Goal: Task Accomplishment & Management: Use online tool/utility

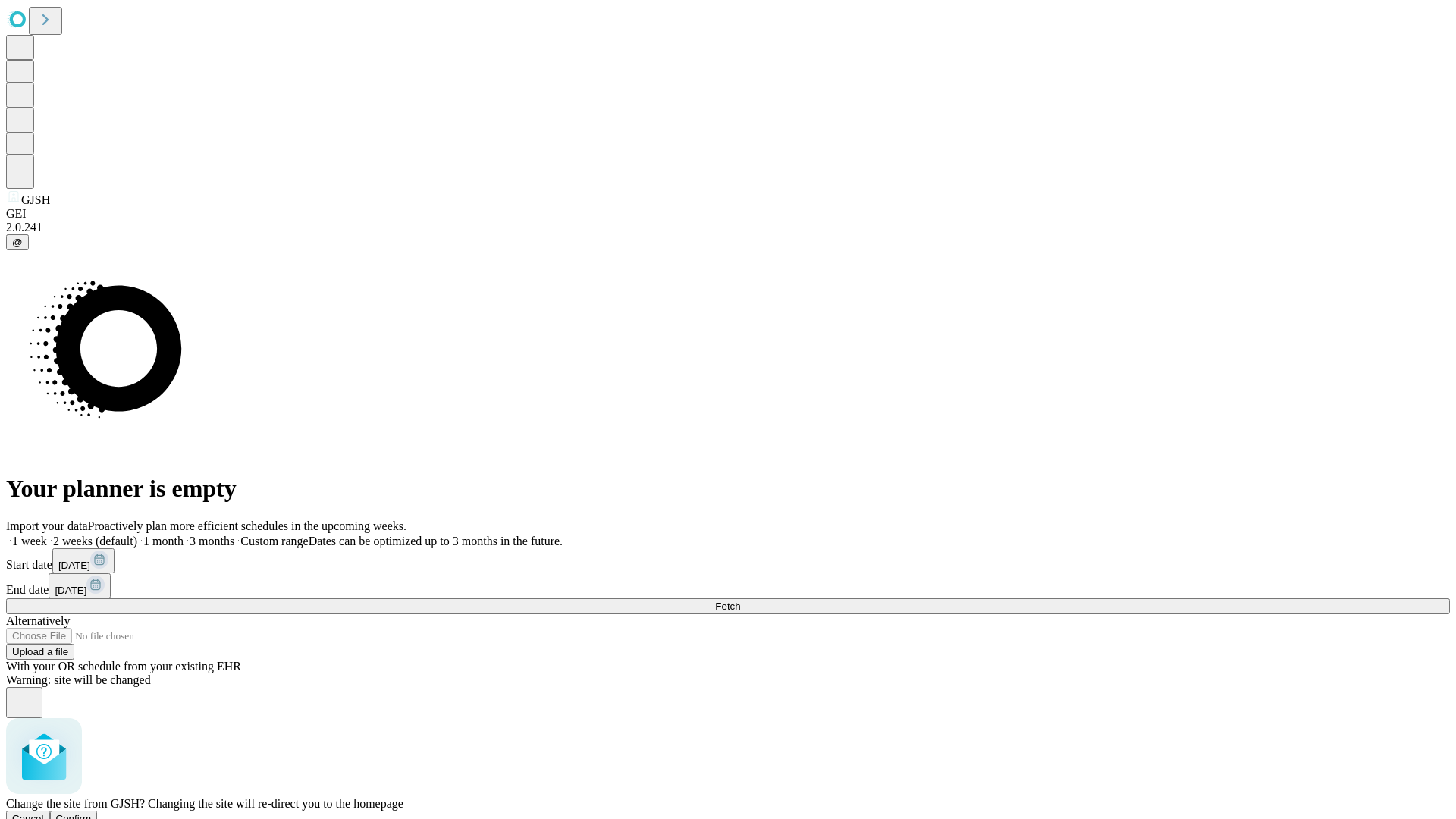
click at [92, 813] on span "Confirm" at bounding box center [74, 818] width 36 height 11
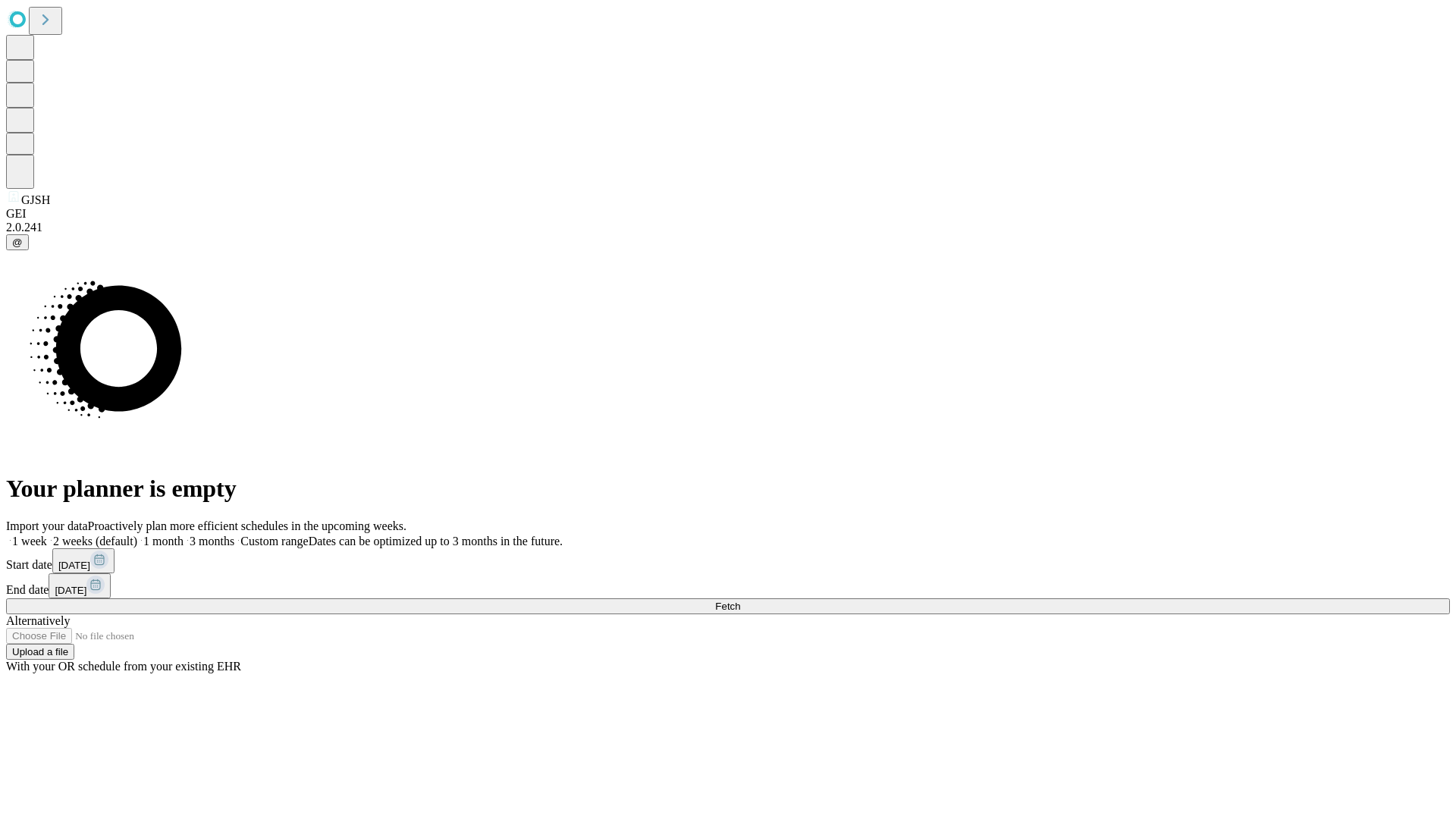
click at [184, 535] on label "1 month" at bounding box center [160, 541] width 46 height 13
click at [740, 601] on span "Fetch" at bounding box center [727, 606] width 25 height 11
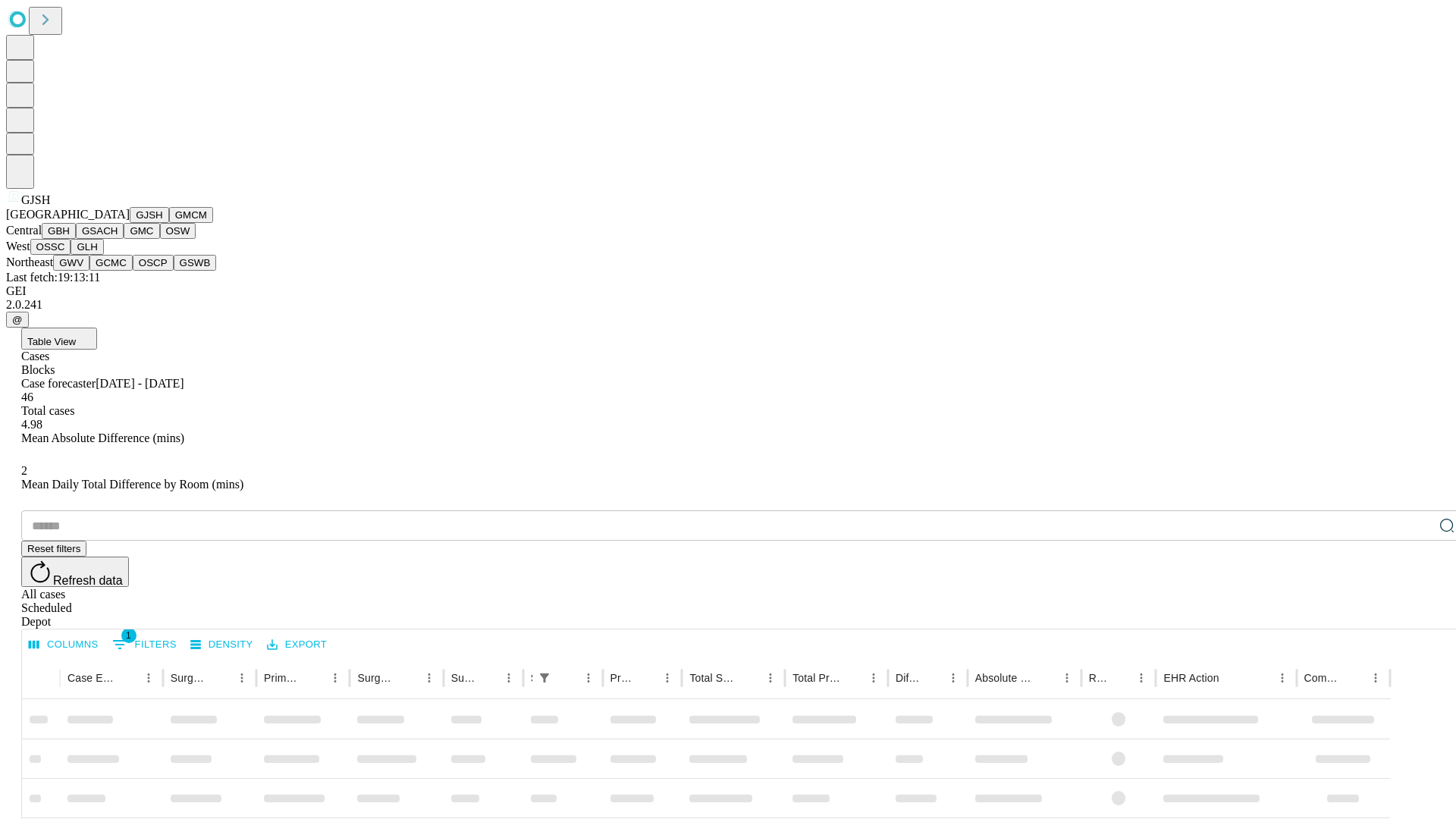
click at [169, 223] on button "GMCM" at bounding box center [190, 215] width 44 height 16
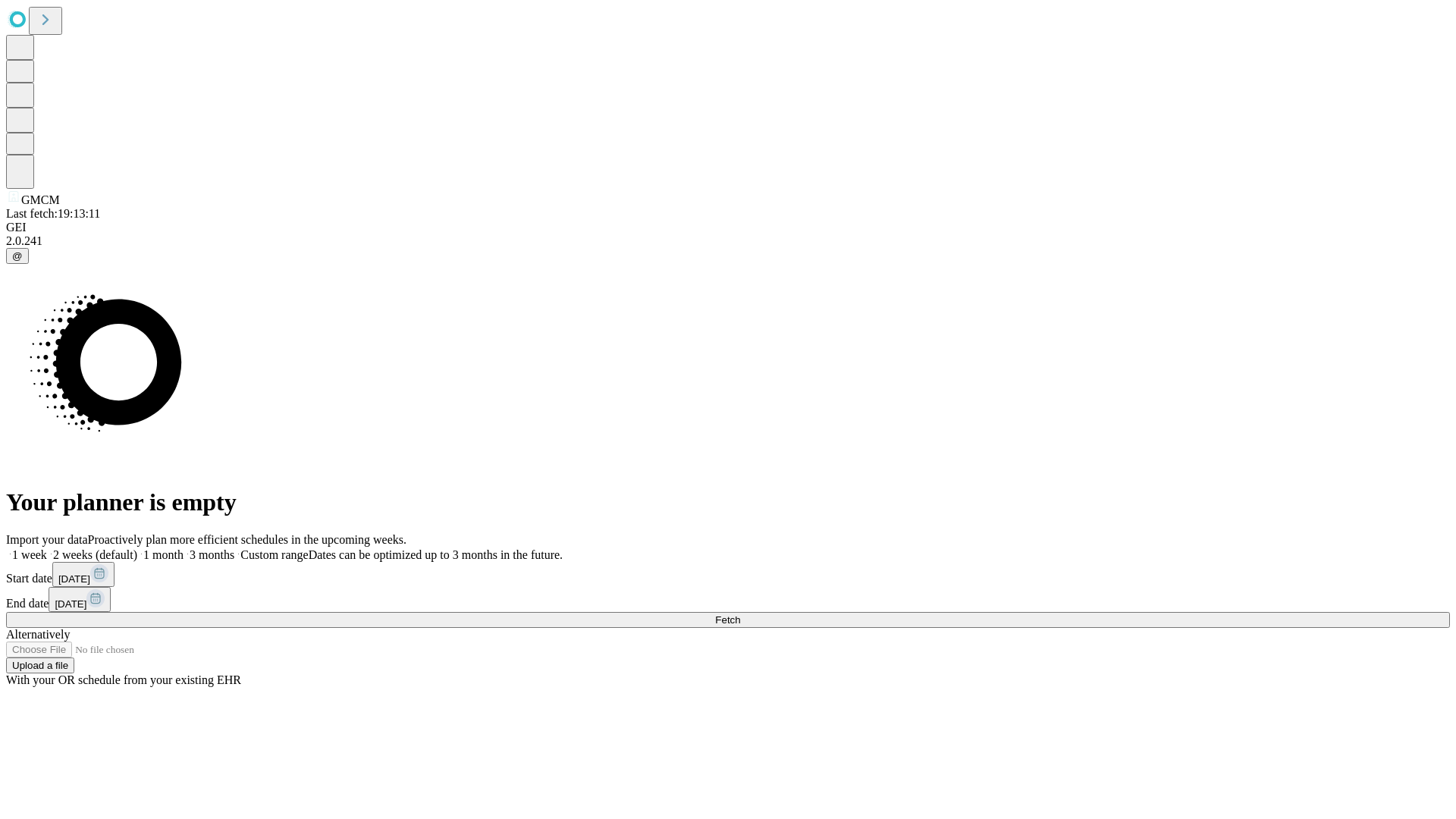
click at [184, 548] on label "1 month" at bounding box center [160, 554] width 46 height 13
click at [740, 614] on span "Fetch" at bounding box center [727, 619] width 25 height 11
click at [184, 548] on label "1 month" at bounding box center [160, 554] width 46 height 13
click at [740, 614] on span "Fetch" at bounding box center [727, 619] width 25 height 11
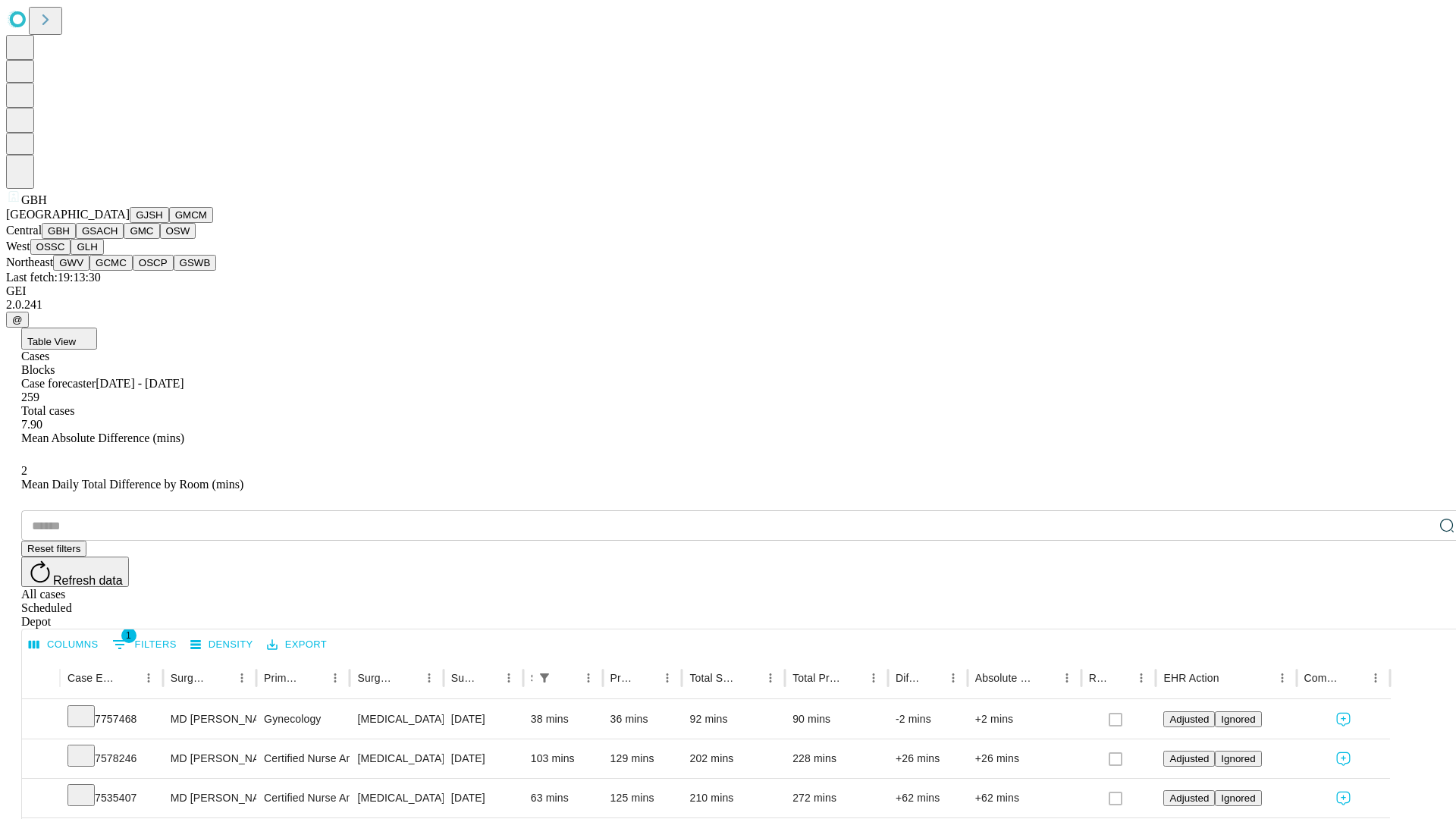
click at [117, 239] on button "GSACH" at bounding box center [99, 230] width 48 height 16
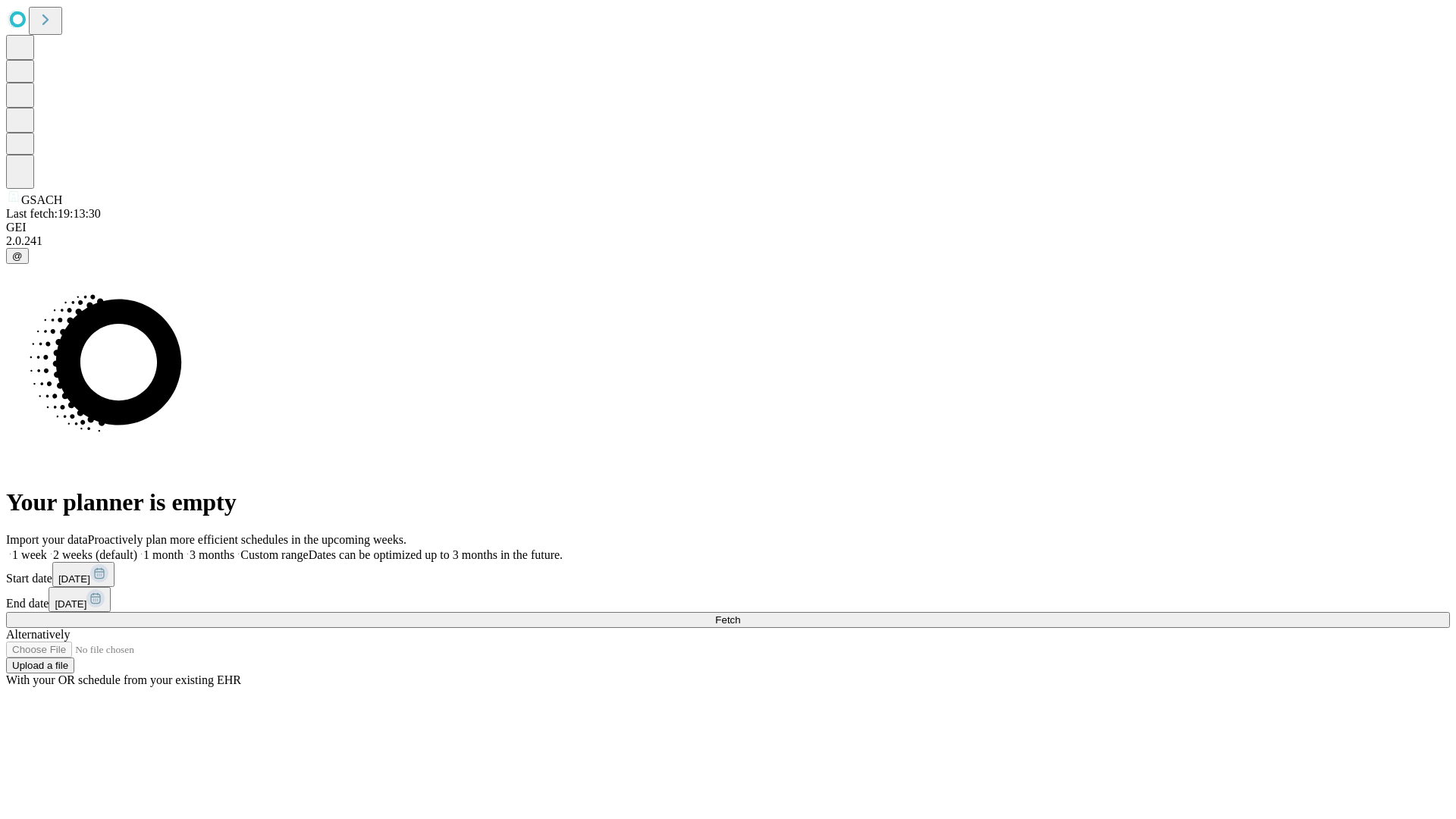
click at [184, 548] on label "1 month" at bounding box center [160, 554] width 46 height 13
click at [740, 614] on span "Fetch" at bounding box center [727, 619] width 25 height 11
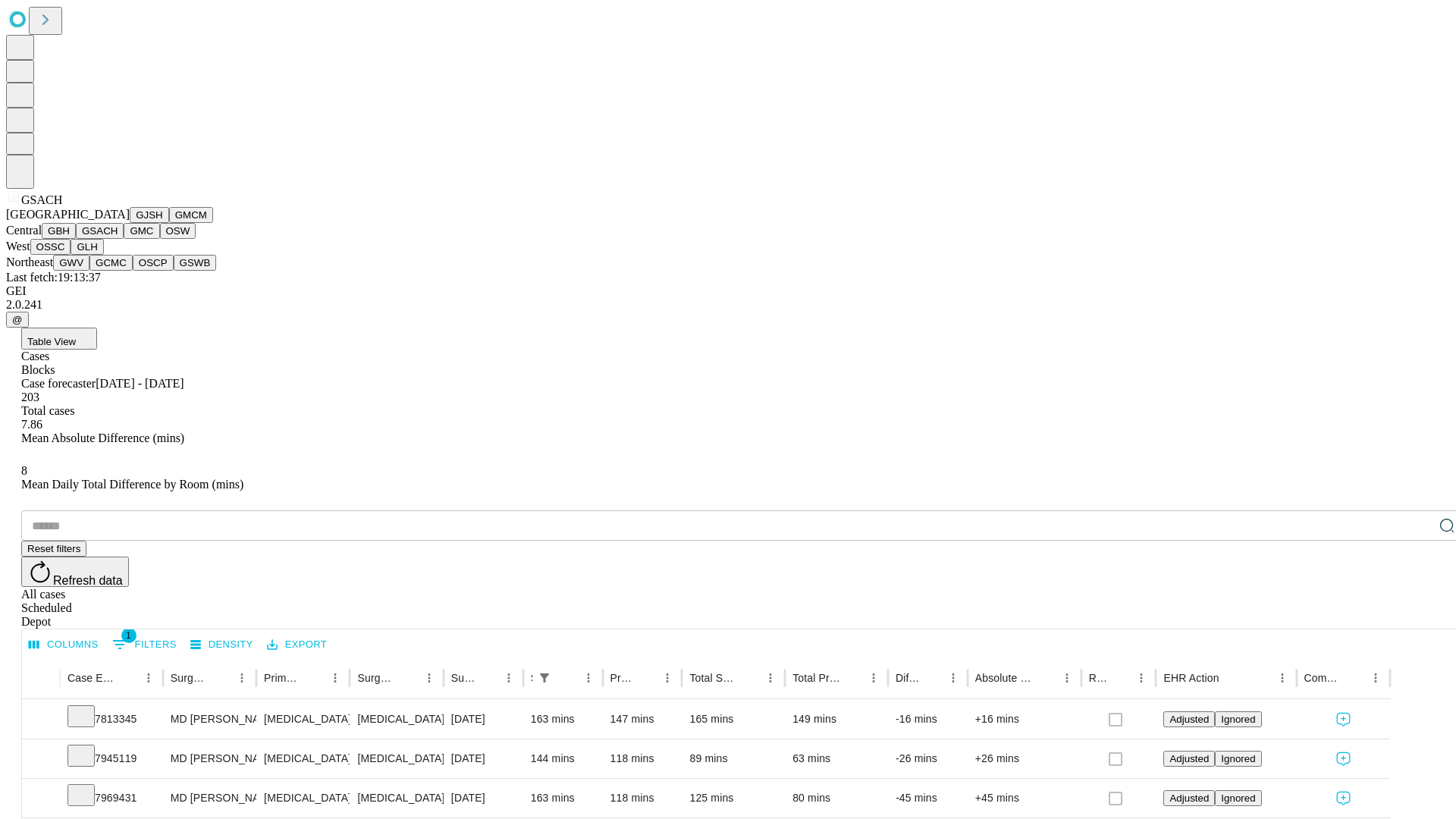
click at [124, 239] on button "GMC" at bounding box center [141, 230] width 36 height 16
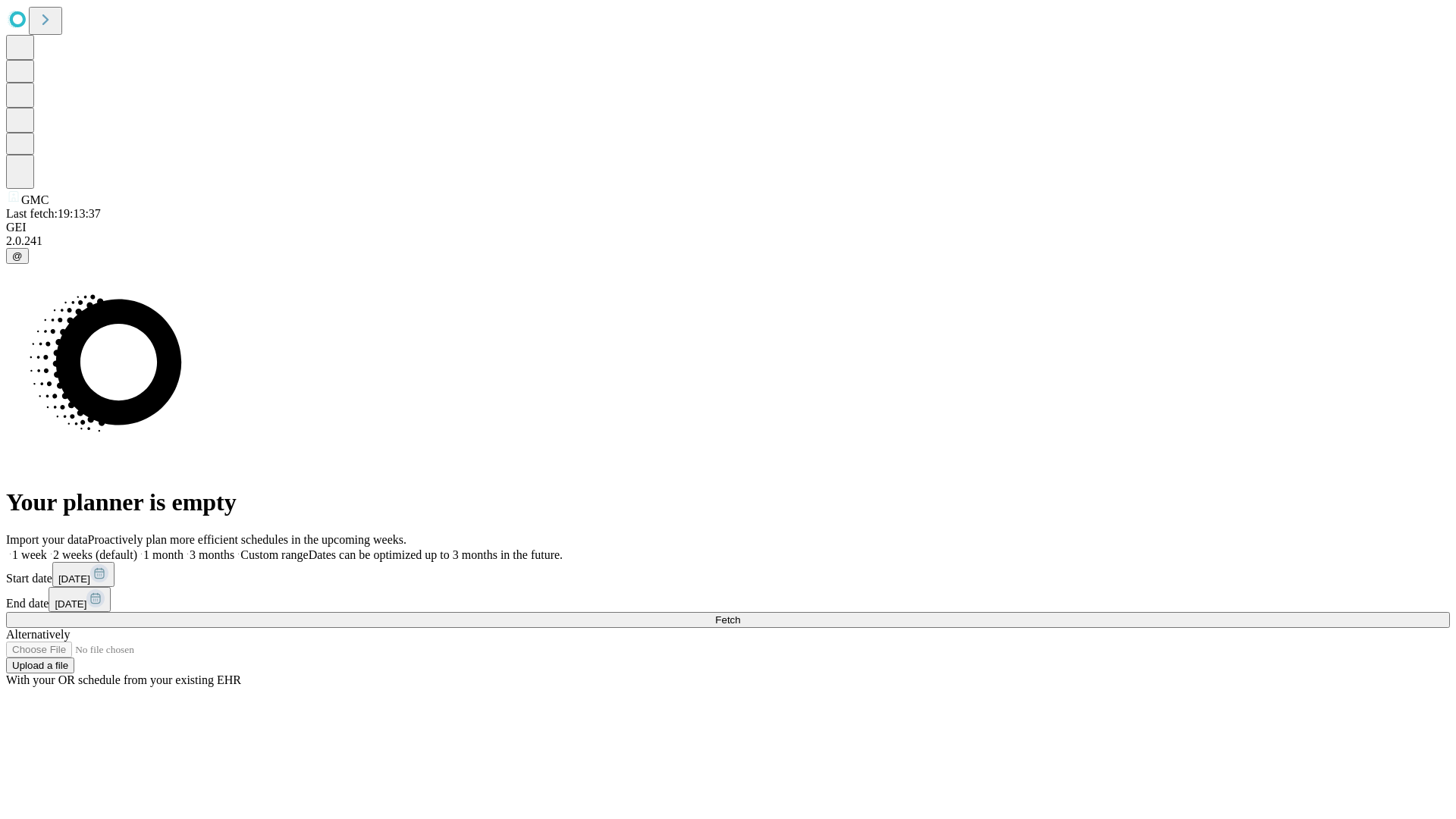
click at [184, 548] on label "1 month" at bounding box center [160, 554] width 46 height 13
click at [740, 614] on span "Fetch" at bounding box center [727, 619] width 25 height 11
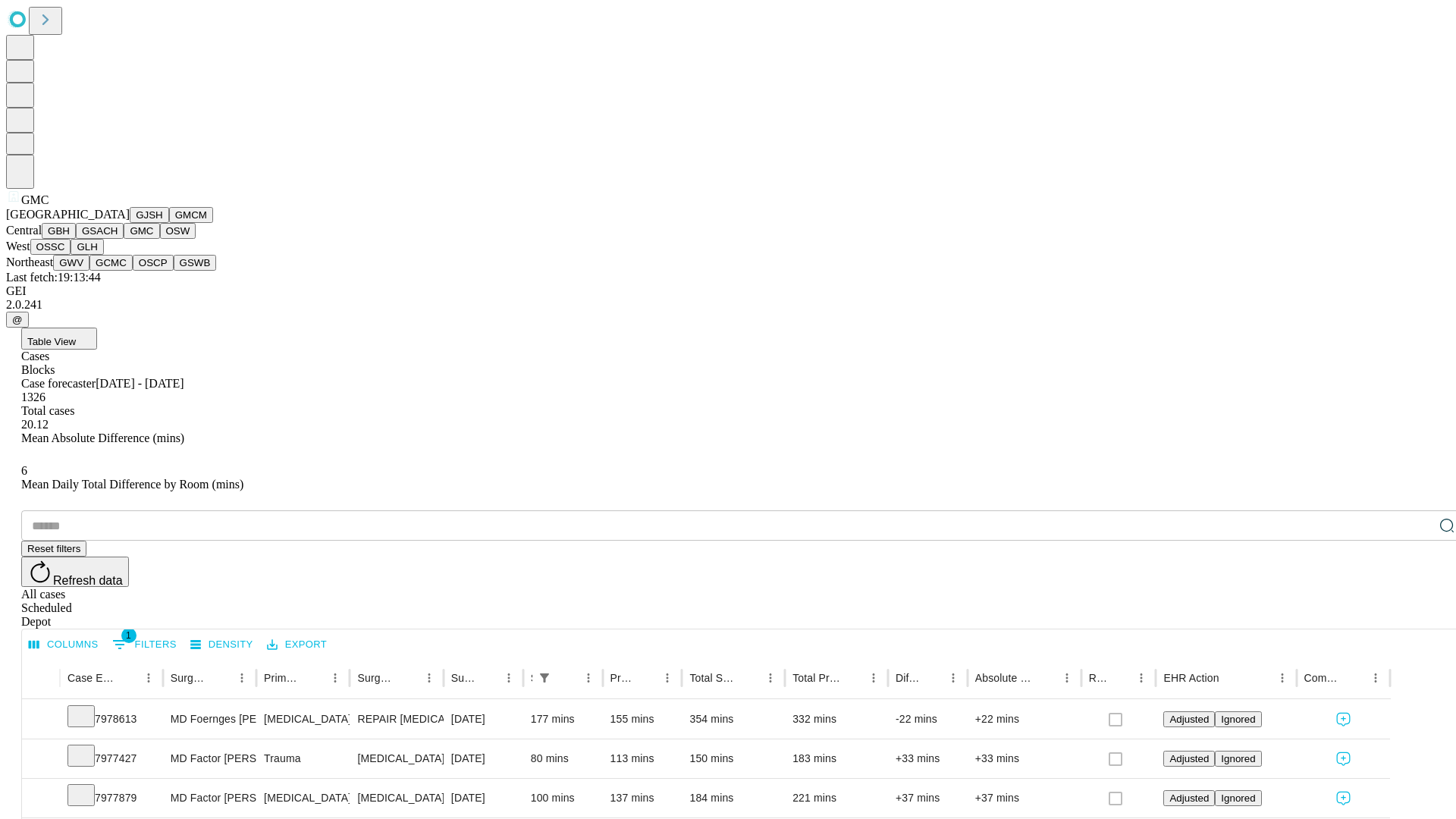
click at [160, 239] on button "OSW" at bounding box center [178, 230] width 37 height 16
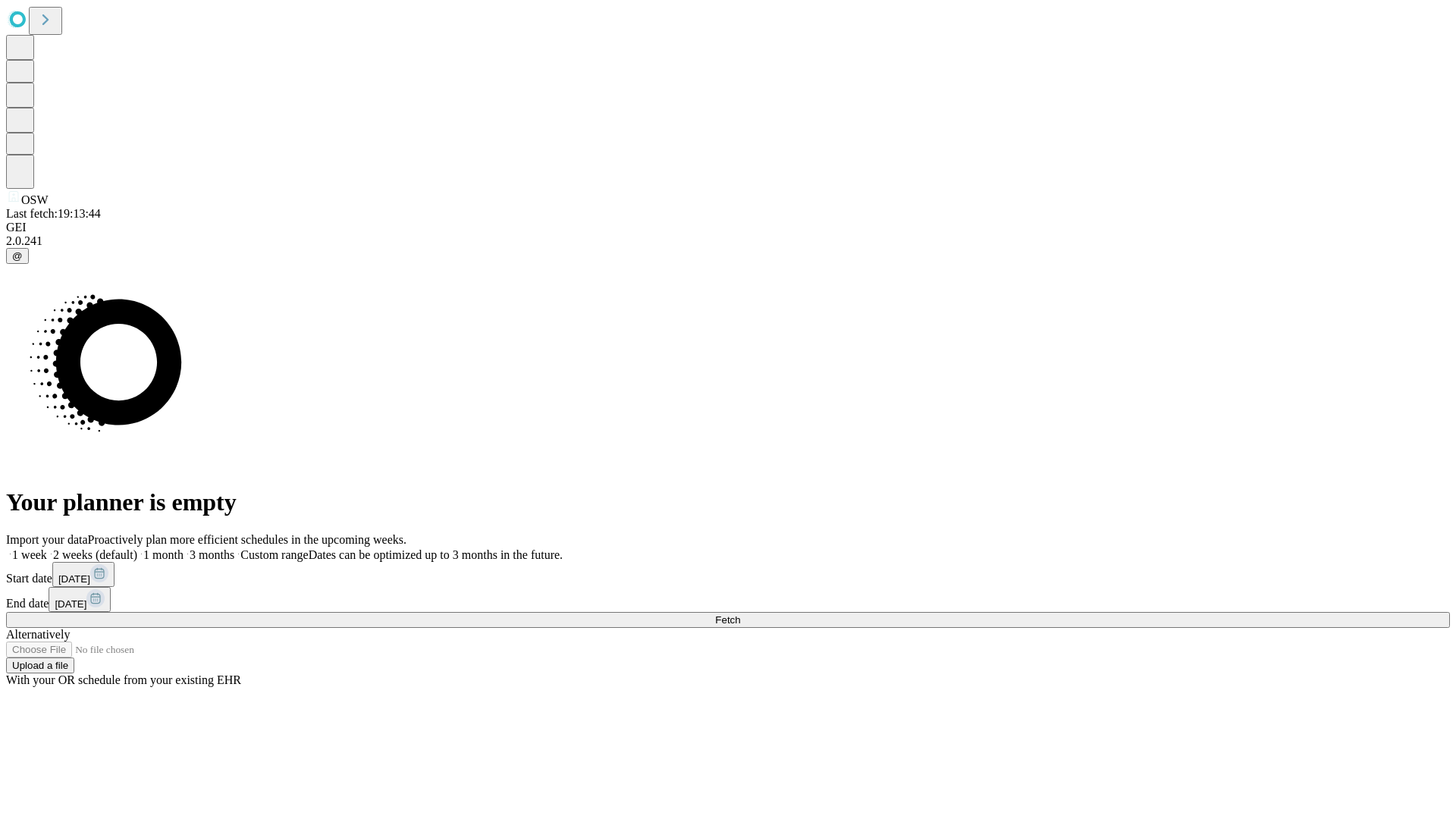
click at [184, 548] on label "1 month" at bounding box center [160, 554] width 46 height 13
click at [740, 614] on span "Fetch" at bounding box center [727, 619] width 25 height 11
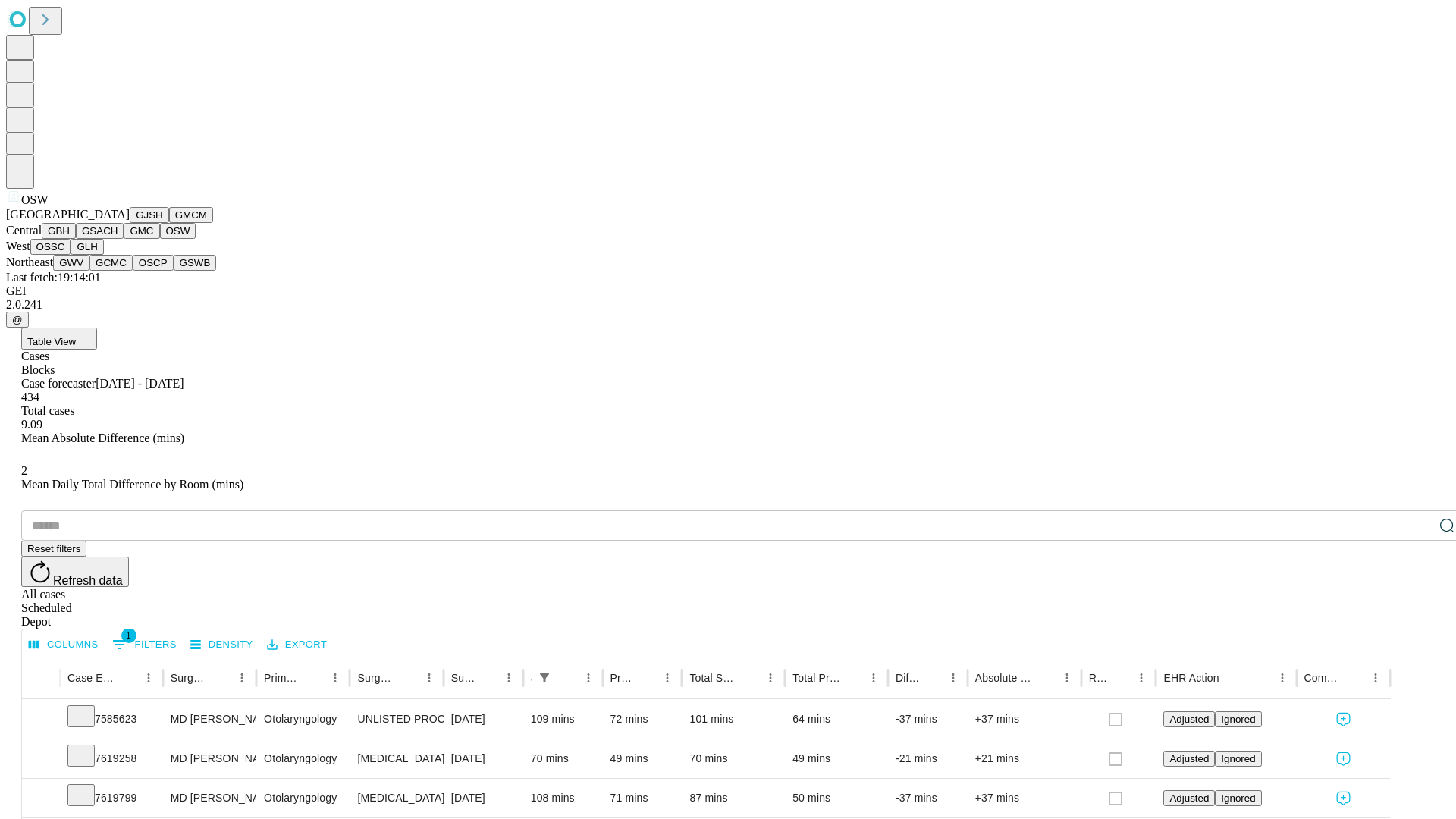
click at [71, 255] on button "OSSC" at bounding box center [50, 247] width 41 height 16
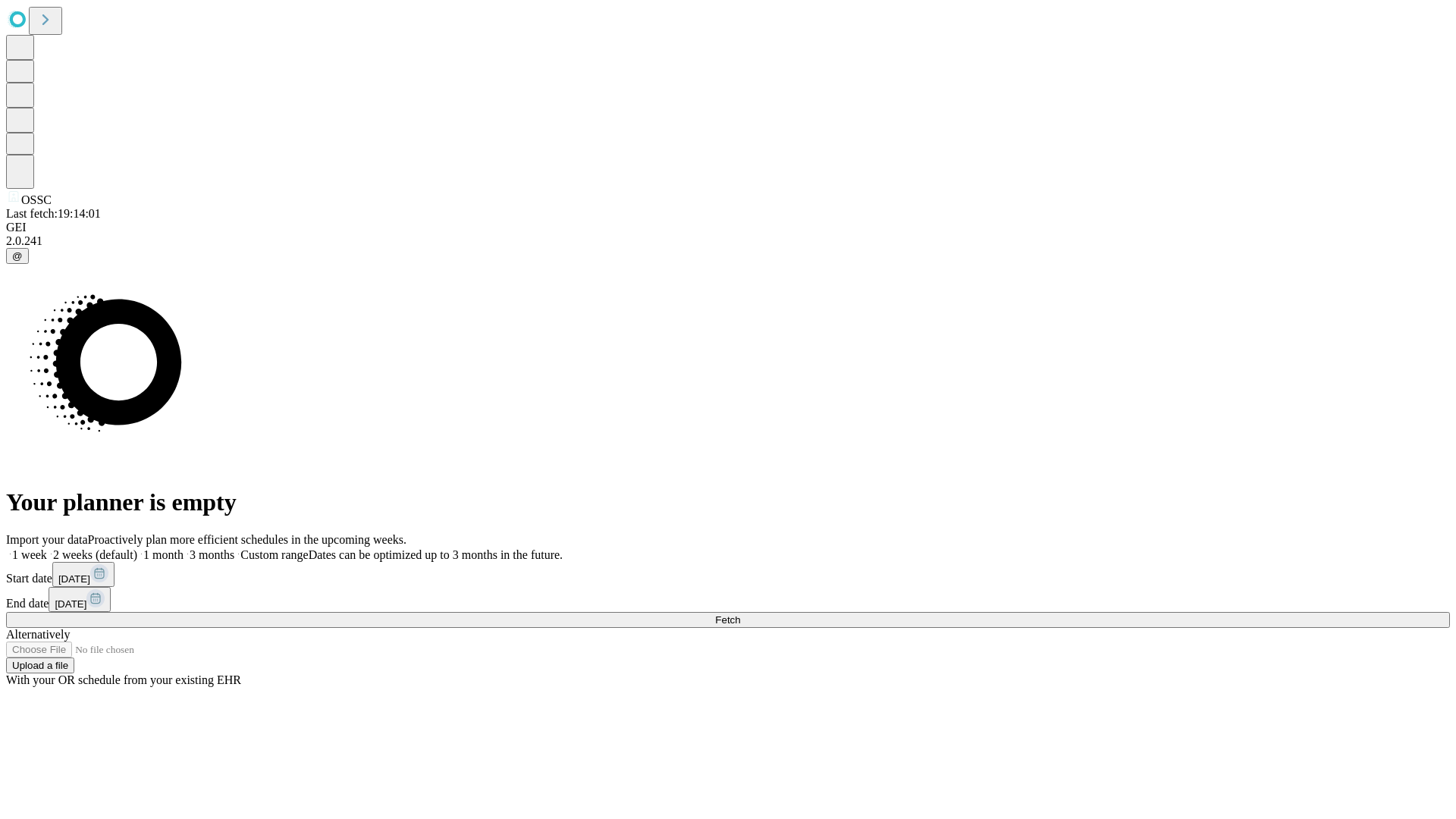
click at [184, 548] on label "1 month" at bounding box center [160, 554] width 46 height 13
click at [740, 614] on span "Fetch" at bounding box center [727, 619] width 25 height 11
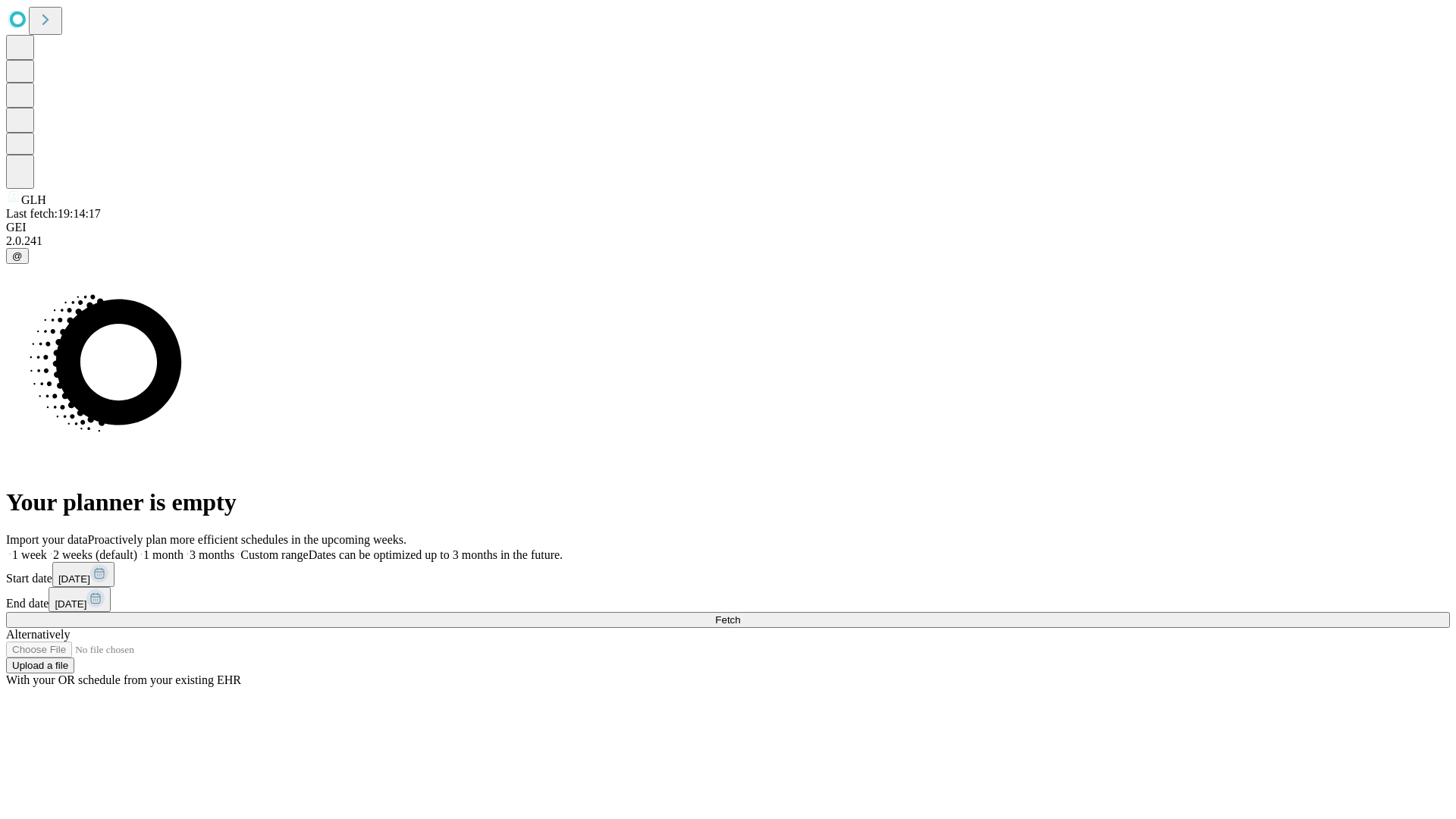
click at [184, 548] on label "1 month" at bounding box center [160, 554] width 46 height 13
click at [740, 614] on span "Fetch" at bounding box center [727, 619] width 25 height 11
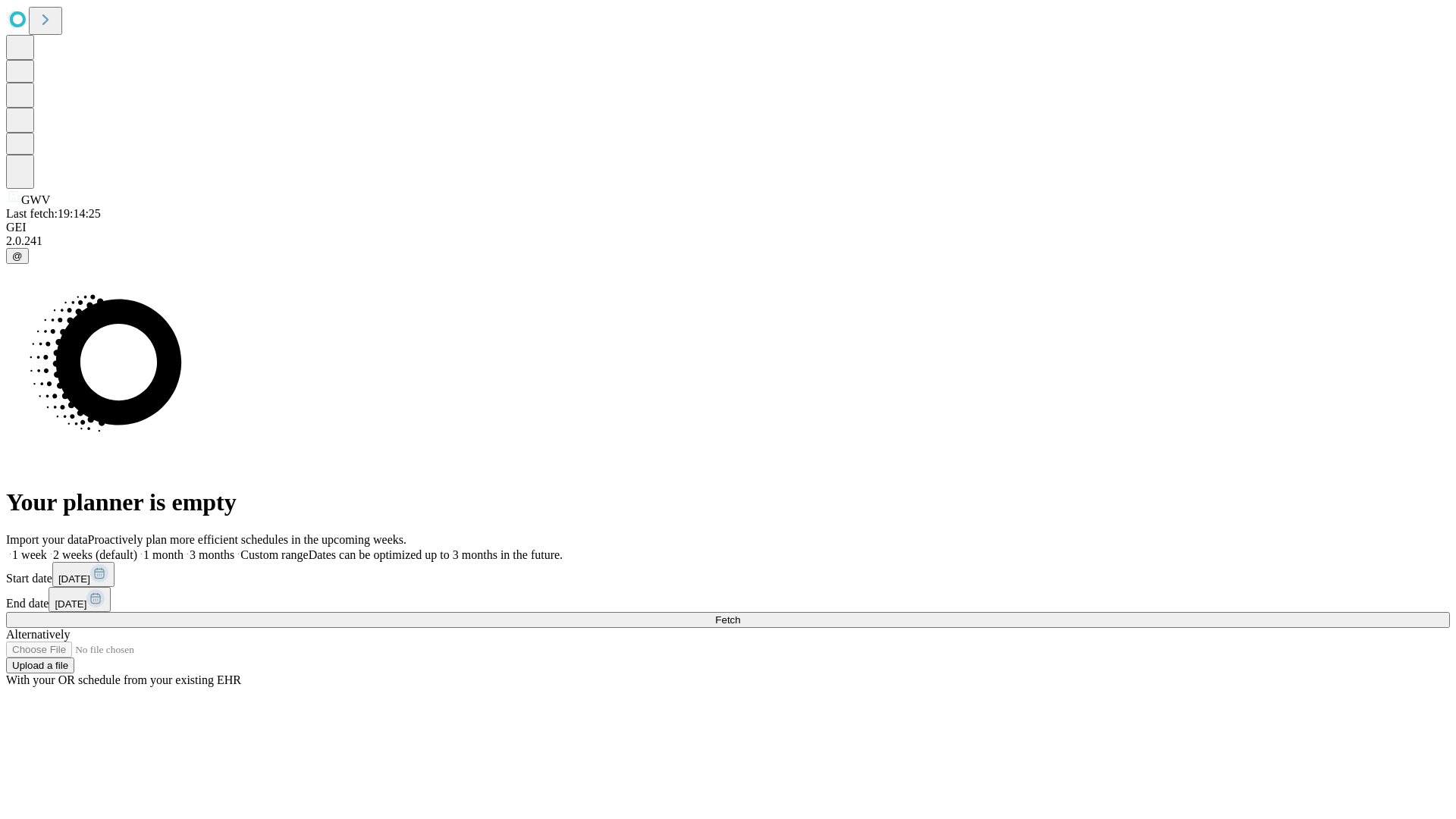
click at [184, 548] on label "1 month" at bounding box center [160, 554] width 46 height 13
click at [740, 614] on span "Fetch" at bounding box center [727, 619] width 25 height 11
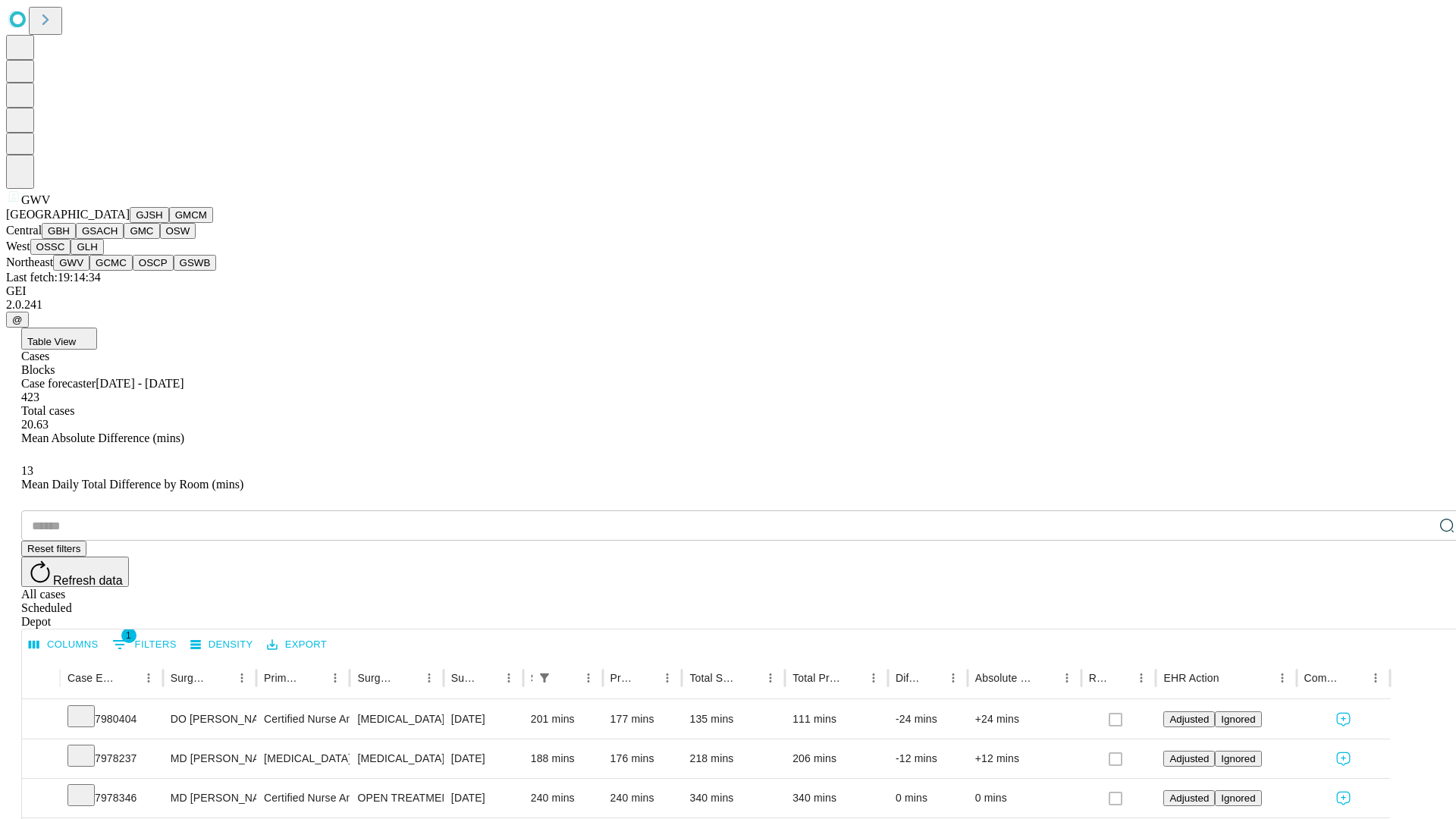
click at [117, 270] on button "GCMC" at bounding box center [111, 263] width 43 height 16
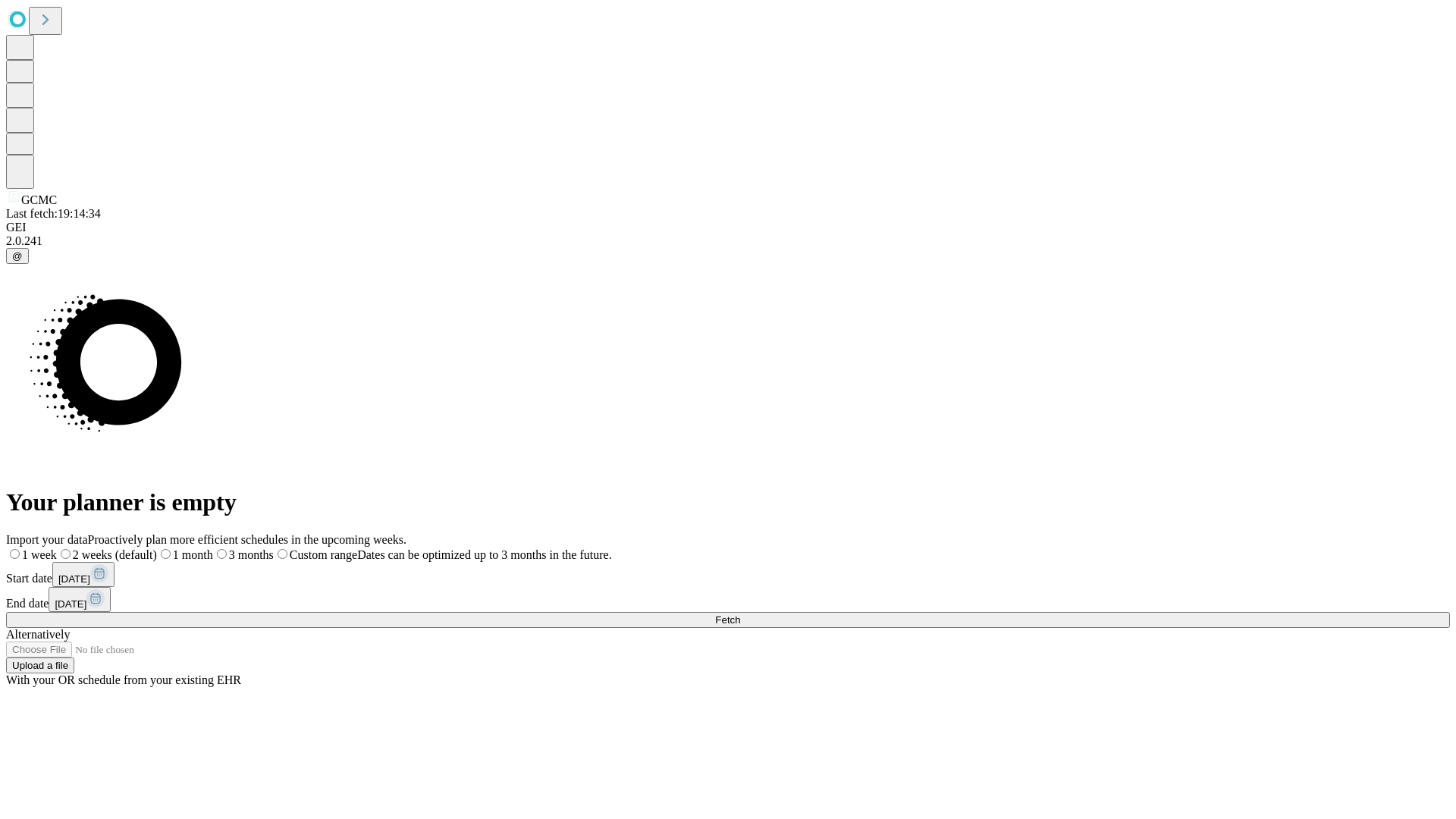
click at [213, 548] on label "1 month" at bounding box center [184, 554] width 57 height 13
click at [740, 614] on span "Fetch" at bounding box center [727, 619] width 25 height 11
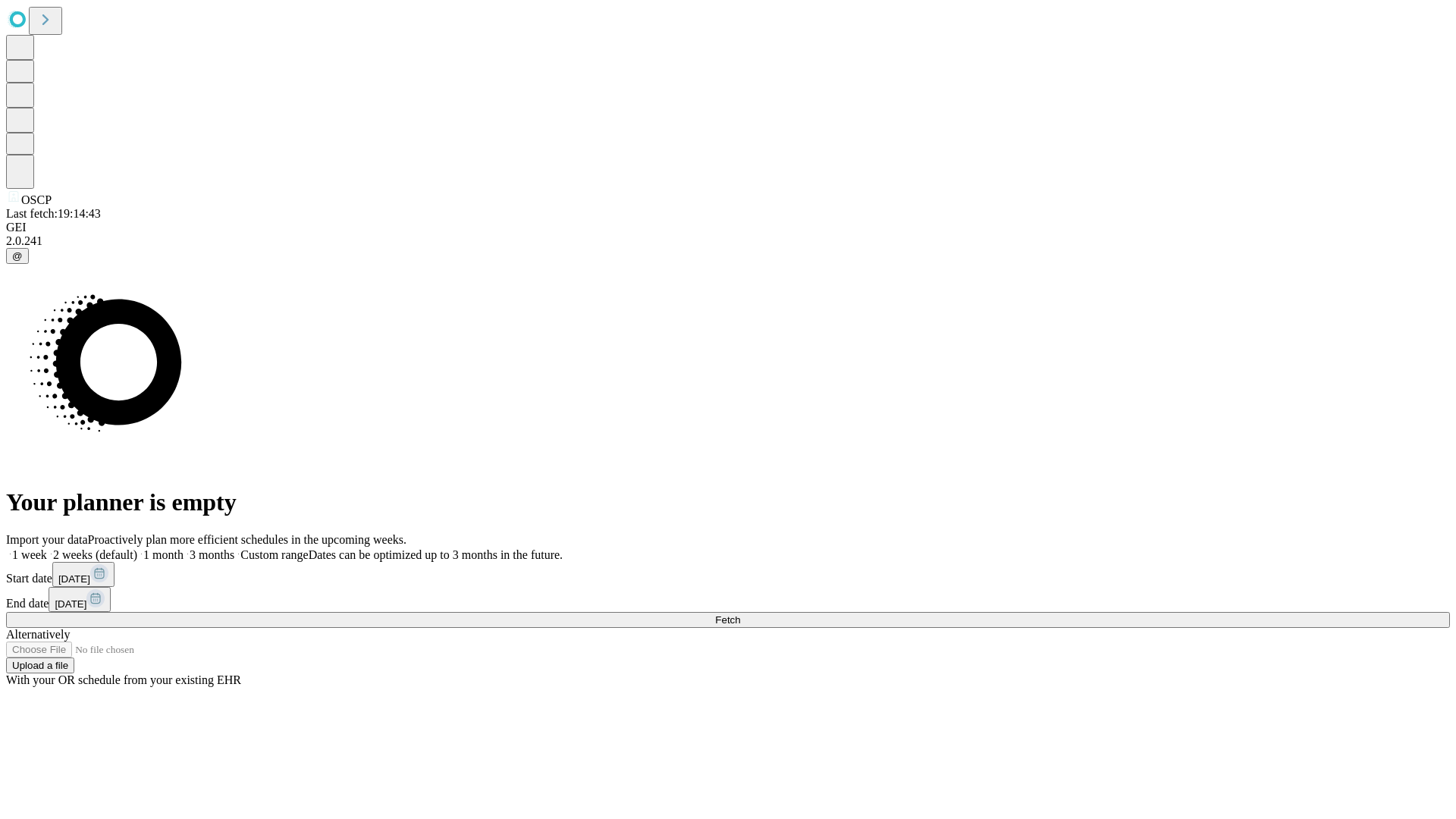
click at [184, 548] on label "1 month" at bounding box center [160, 554] width 46 height 13
click at [740, 614] on span "Fetch" at bounding box center [727, 619] width 25 height 11
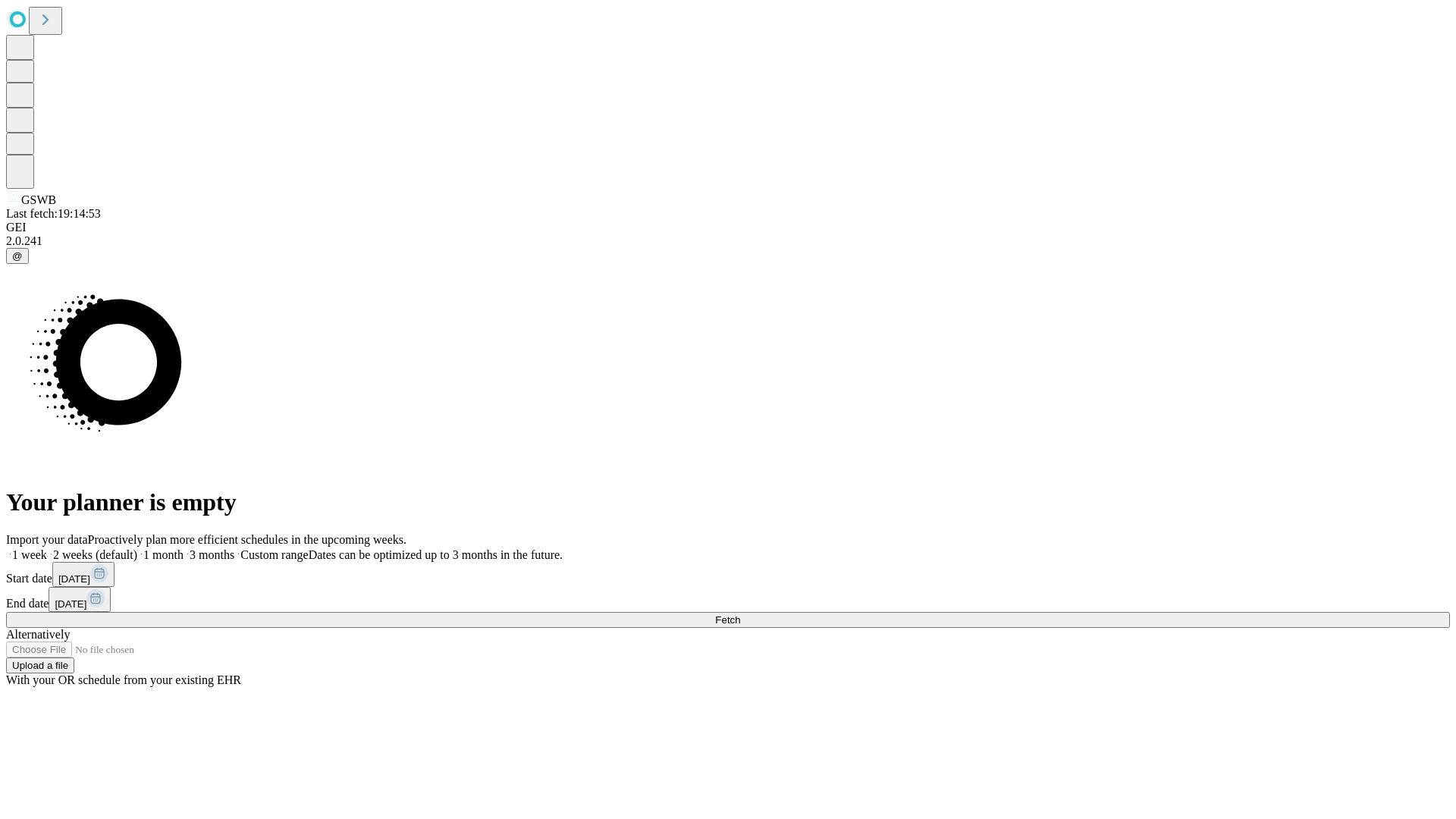
click at [184, 548] on label "1 month" at bounding box center [160, 554] width 46 height 13
click at [740, 614] on span "Fetch" at bounding box center [727, 619] width 25 height 11
